Goal: Find specific page/section: Find specific page/section

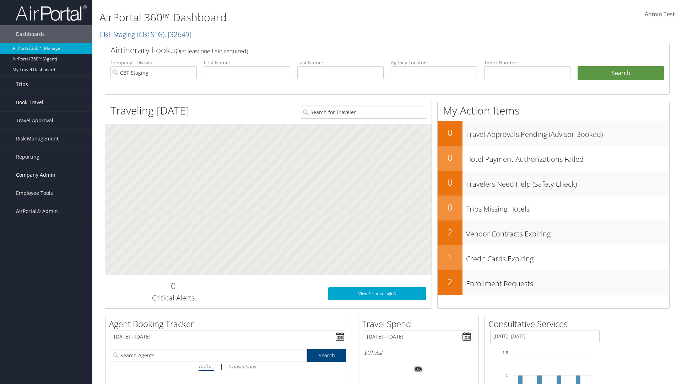
click at [46, 175] on span "Company Admin" at bounding box center [35, 175] width 39 height 18
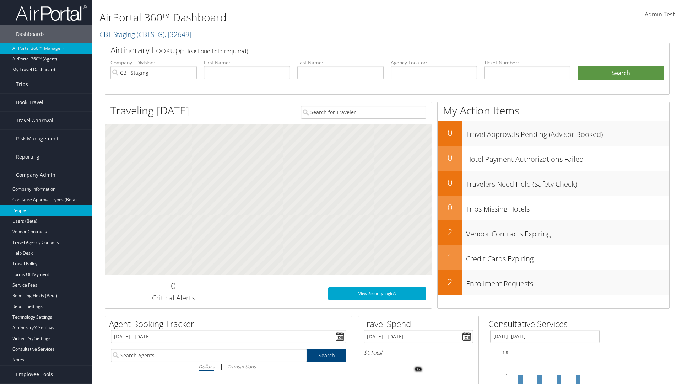
click at [46, 210] on link "People" at bounding box center [46, 210] width 92 height 11
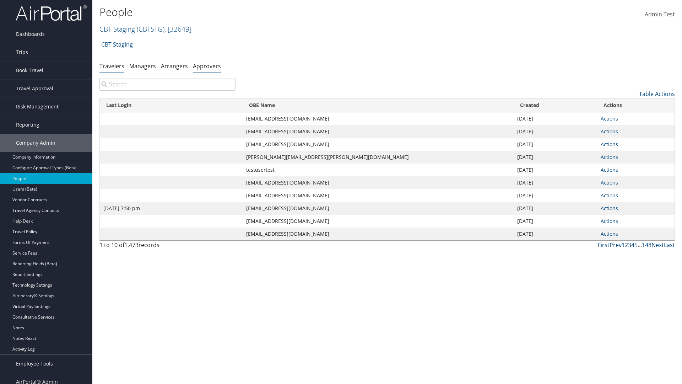
click at [207, 66] on link "Approvers" at bounding box center [207, 66] width 28 height 8
